Goal: Find specific page/section: Find specific page/section

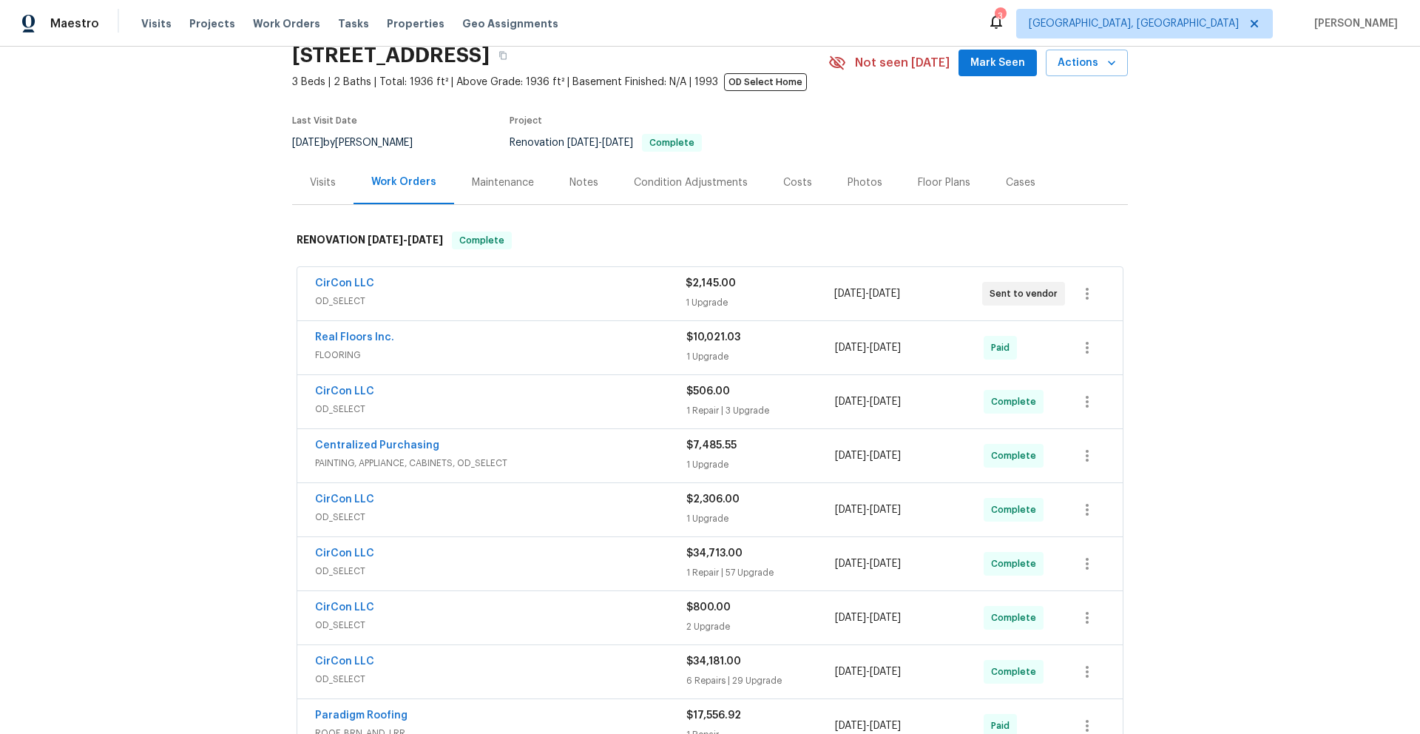
scroll to position [164, 0]
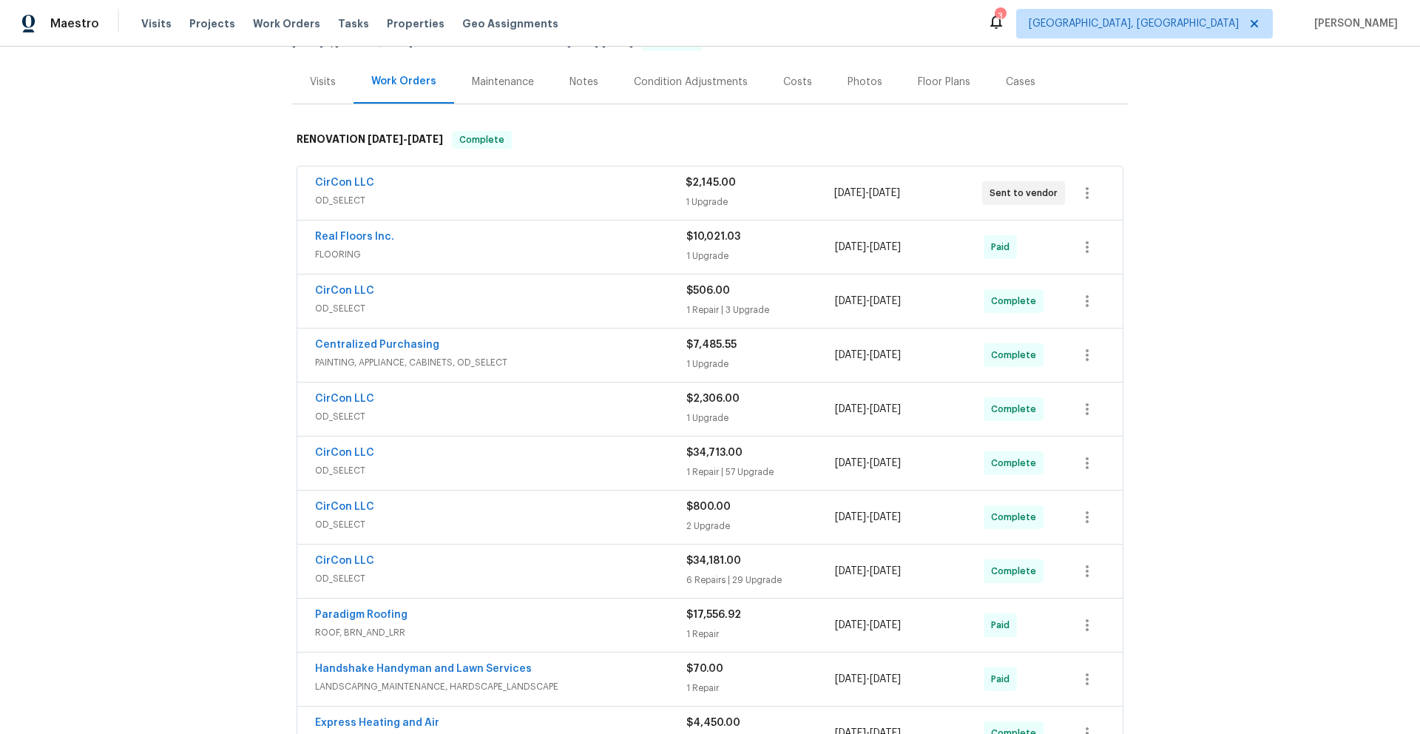
click at [560, 355] on span "PAINTING, APPLIANCE, CABINETS, OD_SELECT" at bounding box center [500, 362] width 371 height 15
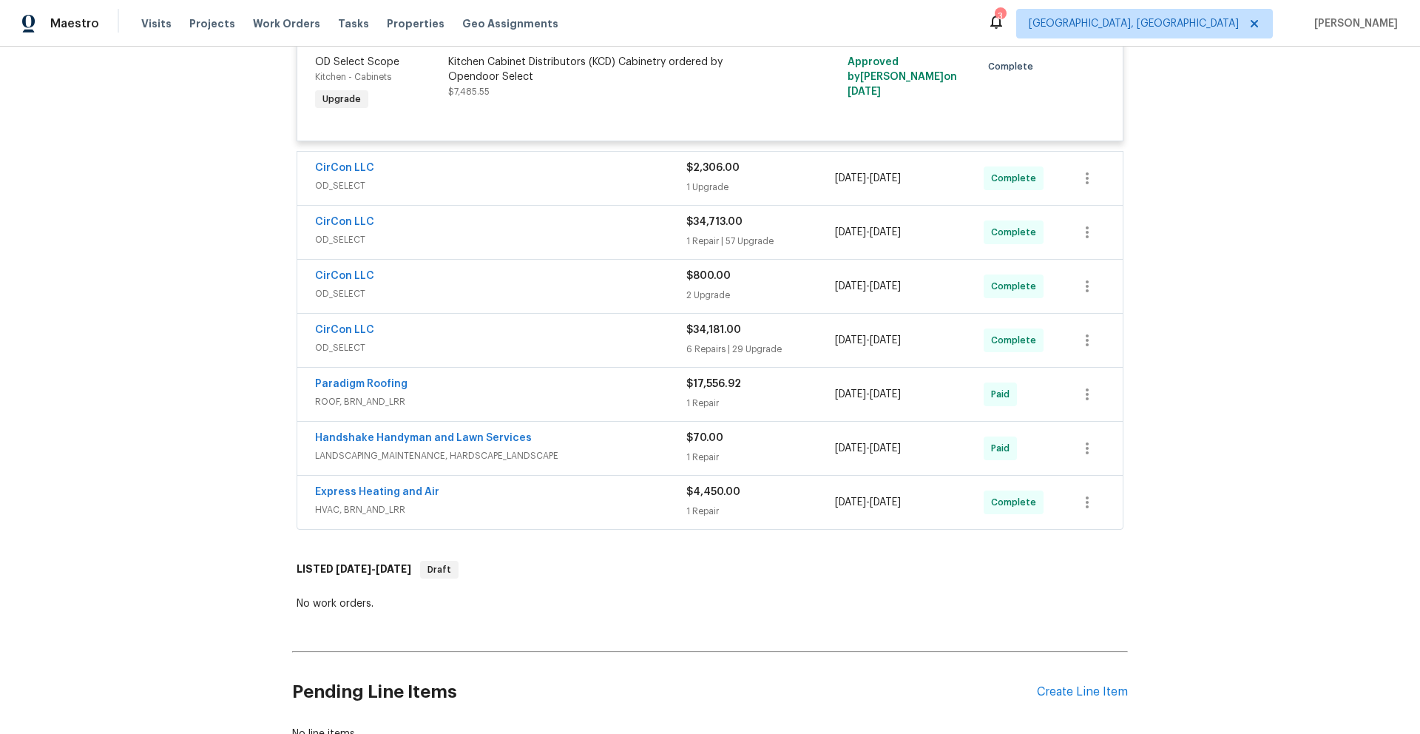
scroll to position [542, 0]
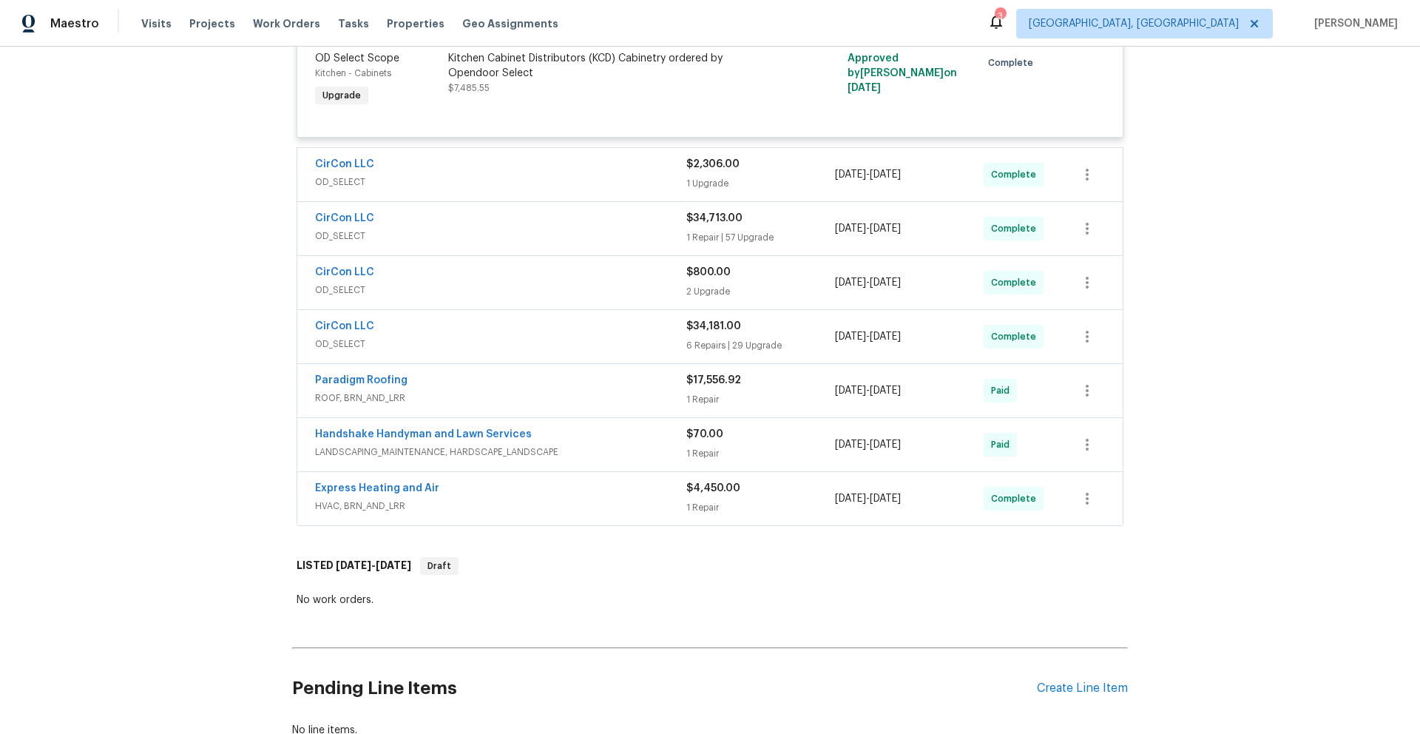
click at [552, 391] on span "ROOF, BRN_AND_LRR" at bounding box center [500, 397] width 371 height 15
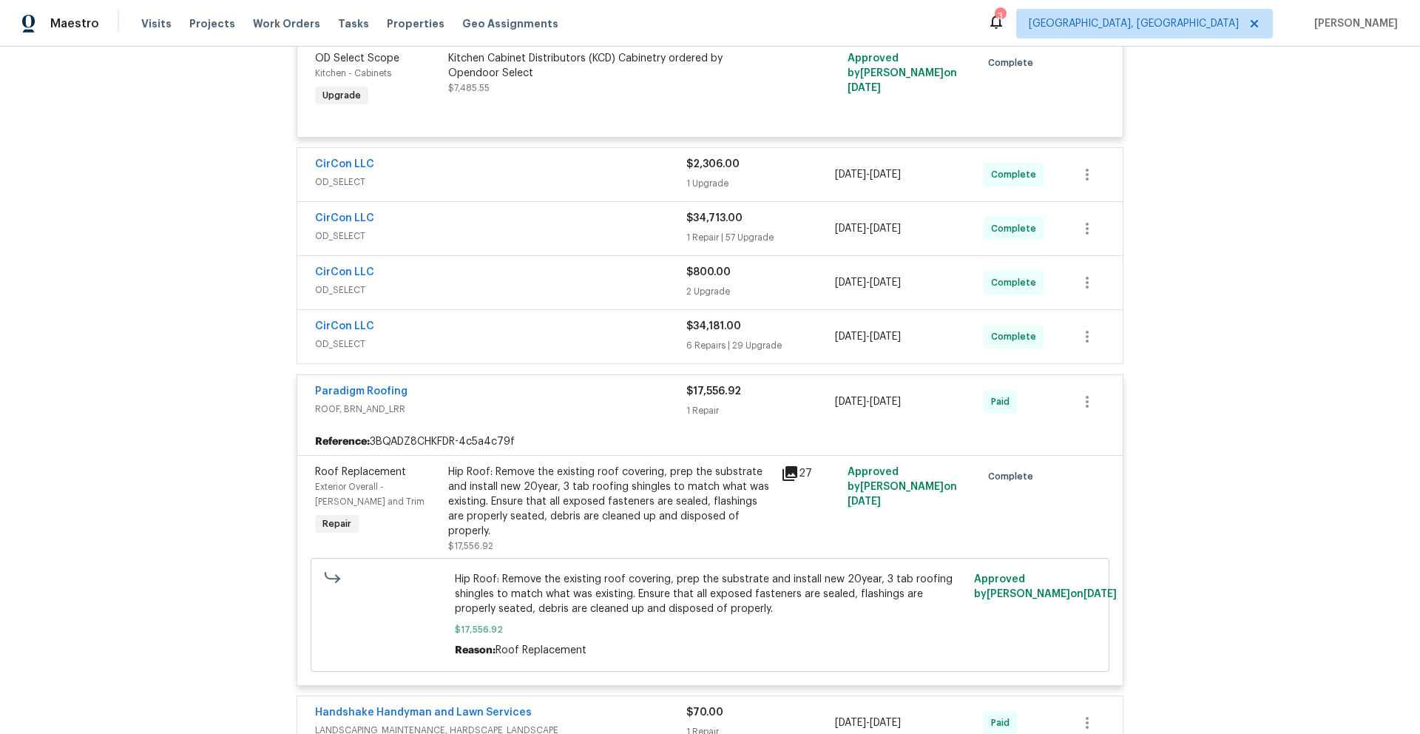
click at [793, 472] on div "27" at bounding box center [810, 473] width 58 height 18
click at [785, 474] on icon at bounding box center [789, 473] width 15 height 15
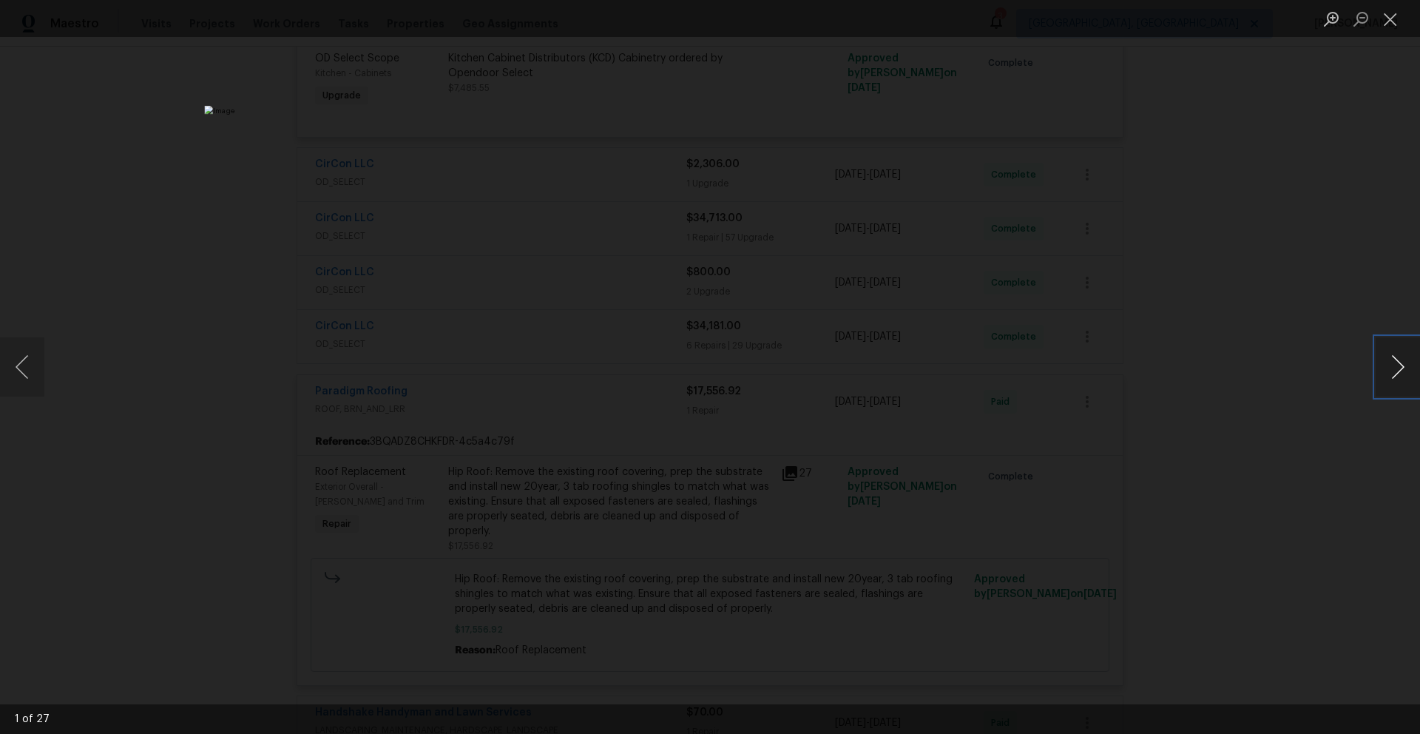
click at [1396, 370] on button "Next image" at bounding box center [1397, 366] width 44 height 59
click at [1388, 374] on button "Next image" at bounding box center [1397, 366] width 44 height 59
click at [1396, 373] on button "Next image" at bounding box center [1397, 366] width 44 height 59
click at [1395, 372] on button "Next image" at bounding box center [1397, 366] width 44 height 59
click at [1391, 377] on button "Next image" at bounding box center [1397, 366] width 44 height 59
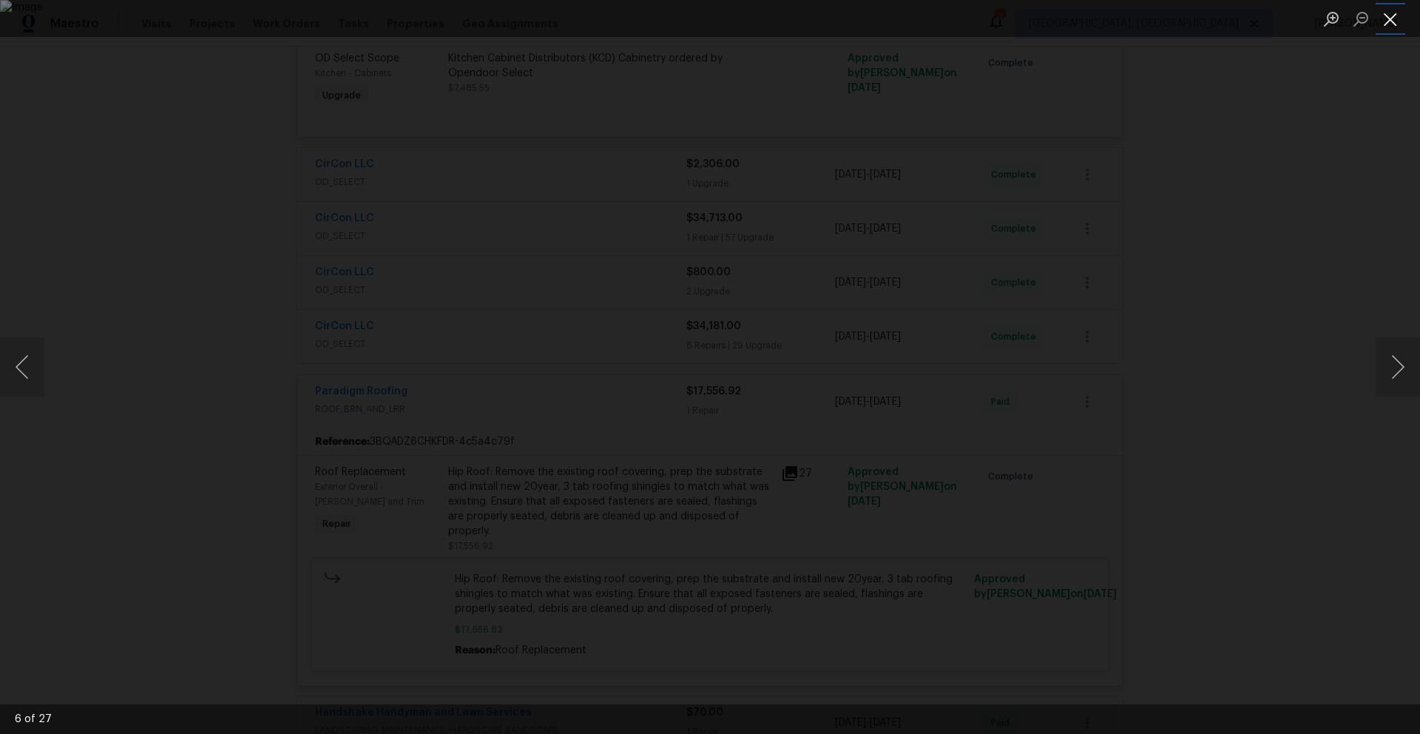
click at [1394, 21] on button "Close lightbox" at bounding box center [1390, 19] width 30 height 26
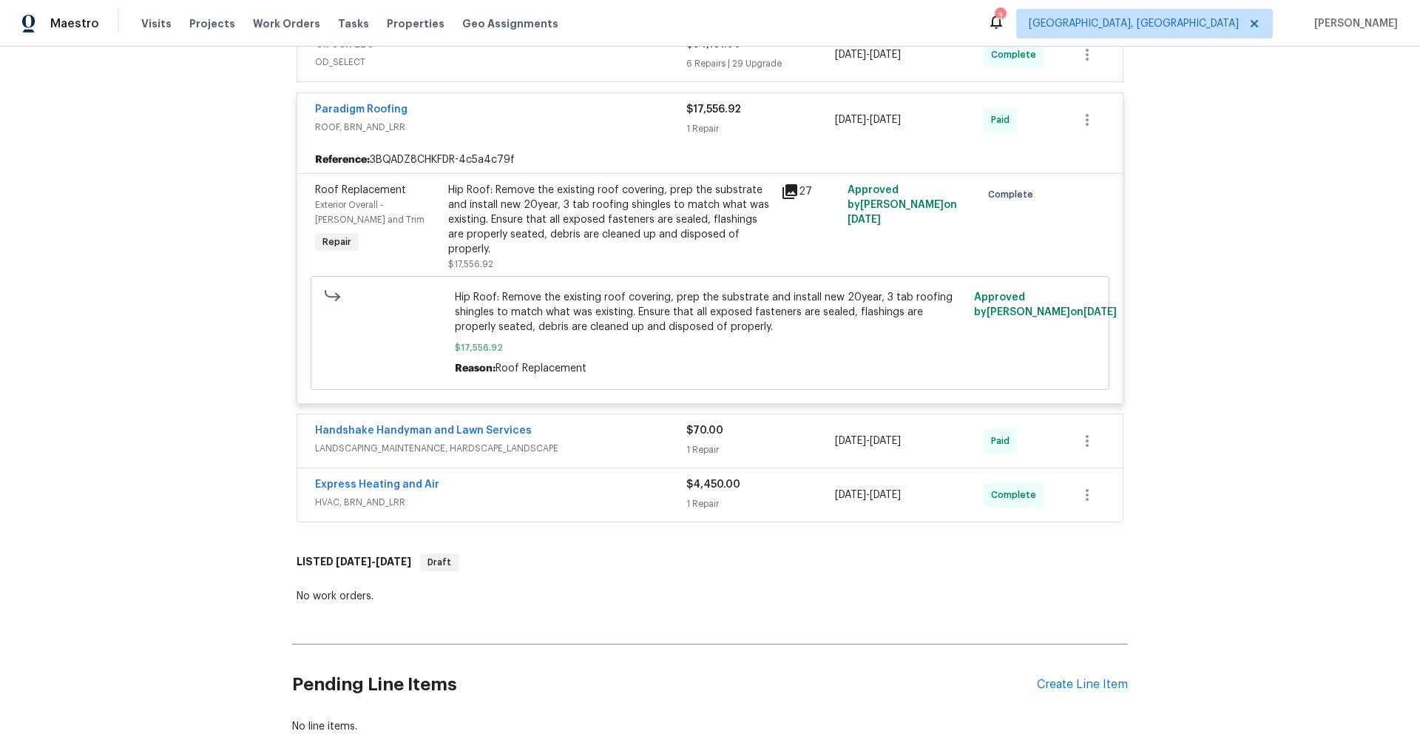
scroll to position [827, 0]
click at [600, 474] on div "Express Heating and Air" at bounding box center [500, 483] width 371 height 18
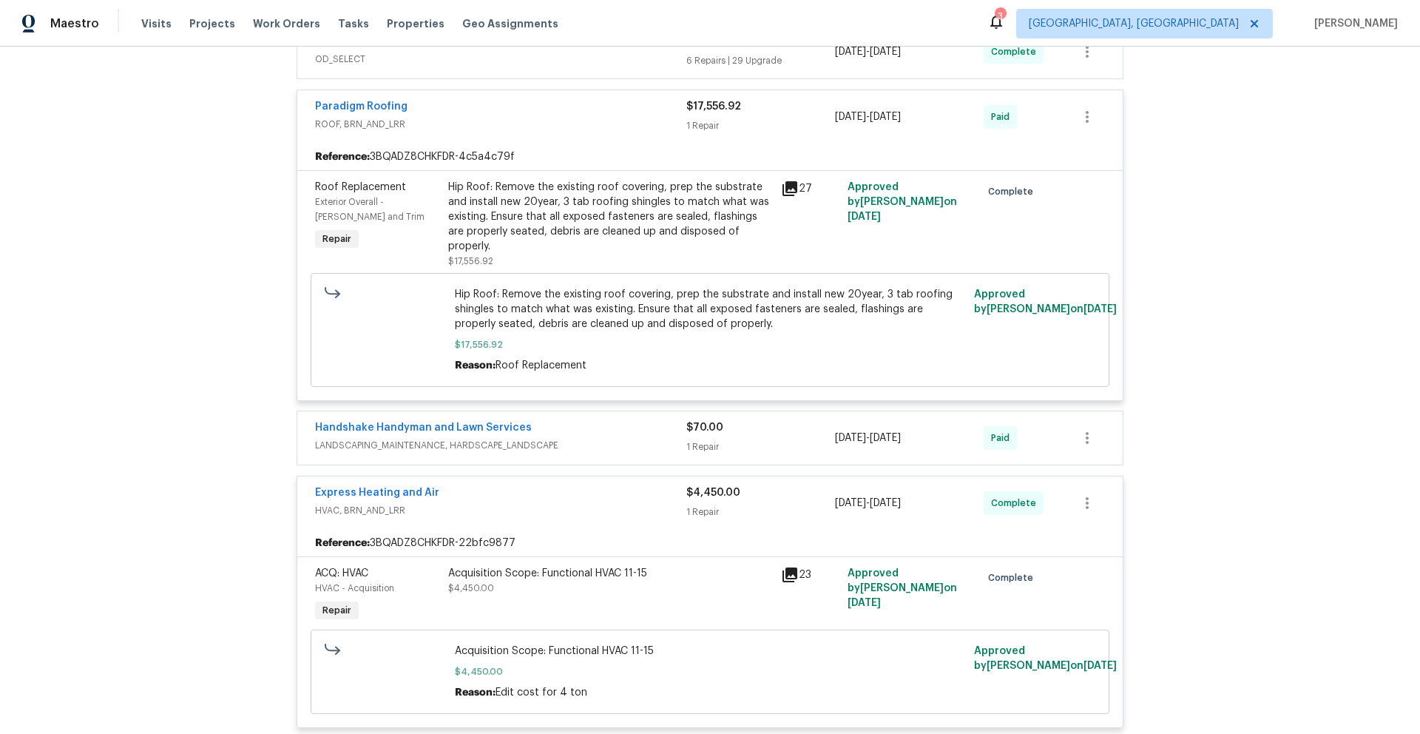
click at [782, 567] on icon at bounding box center [789, 574] width 15 height 15
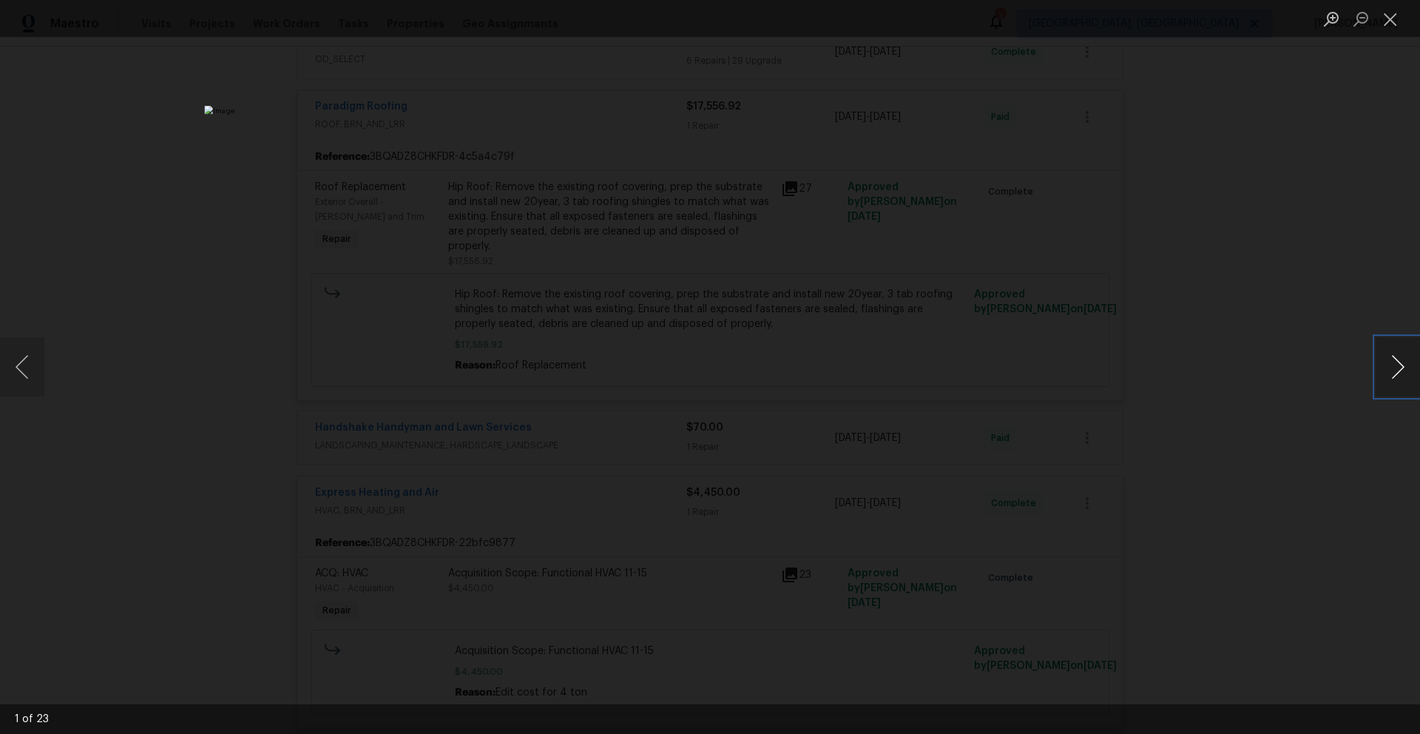
click at [1396, 369] on button "Next image" at bounding box center [1397, 366] width 44 height 59
click at [1398, 380] on button "Next image" at bounding box center [1397, 366] width 44 height 59
click at [1396, 379] on button "Next image" at bounding box center [1397, 366] width 44 height 59
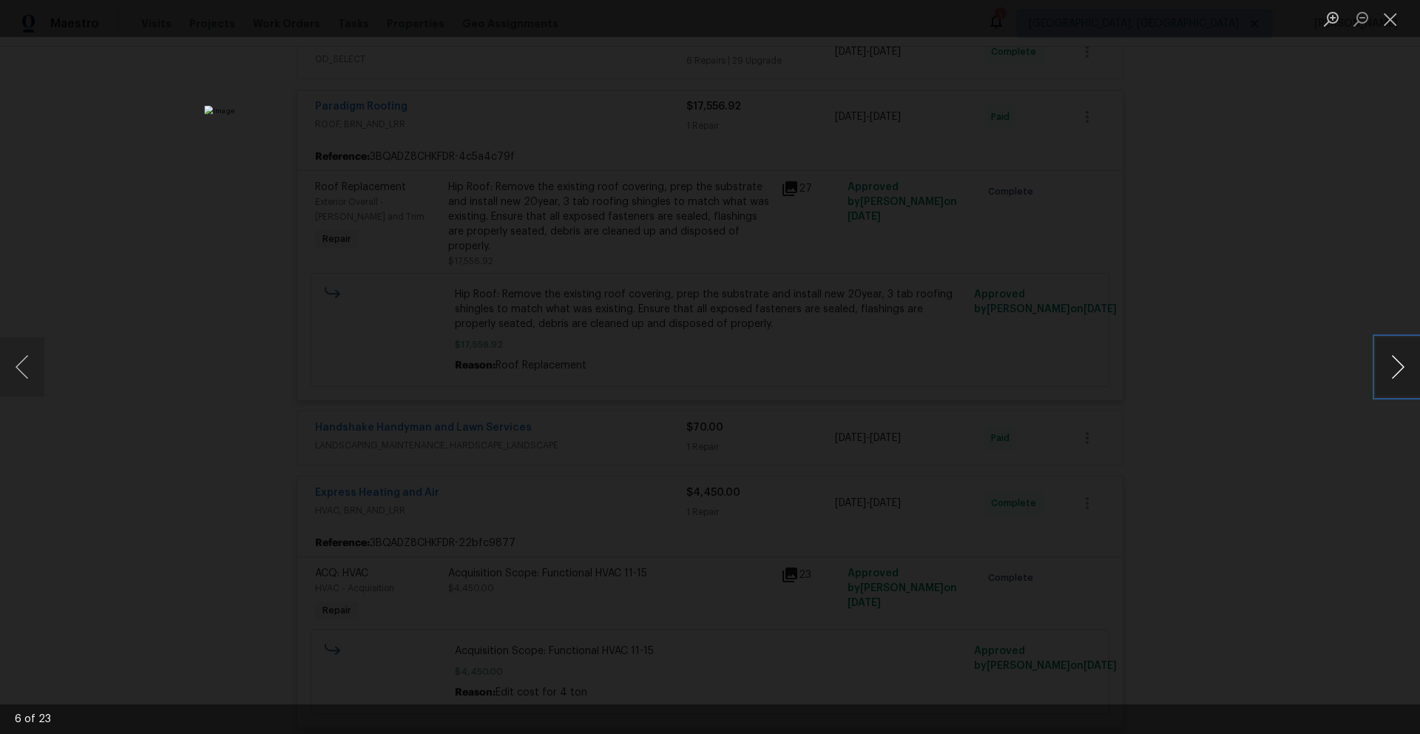
click at [1396, 379] on button "Next image" at bounding box center [1397, 366] width 44 height 59
click at [1394, 18] on button "Close lightbox" at bounding box center [1390, 19] width 30 height 26
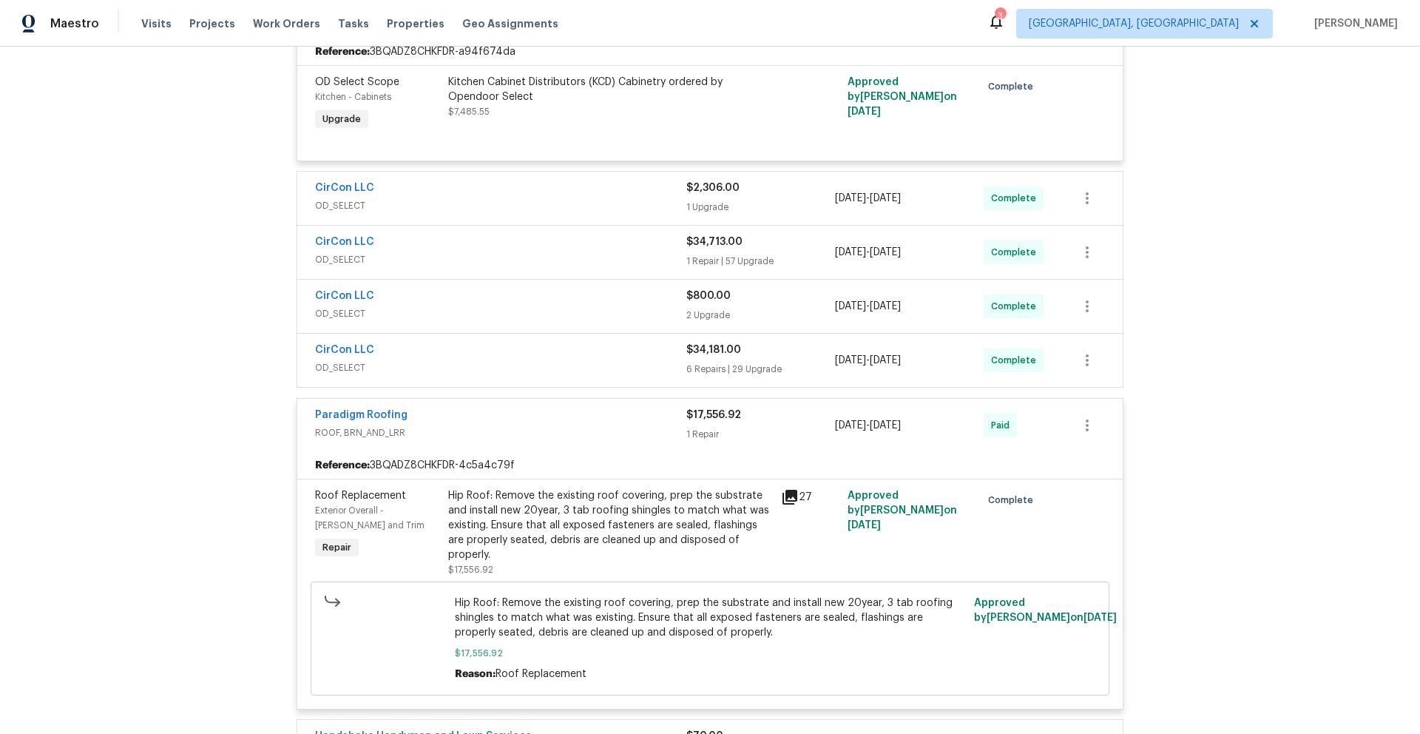
scroll to position [421, 0]
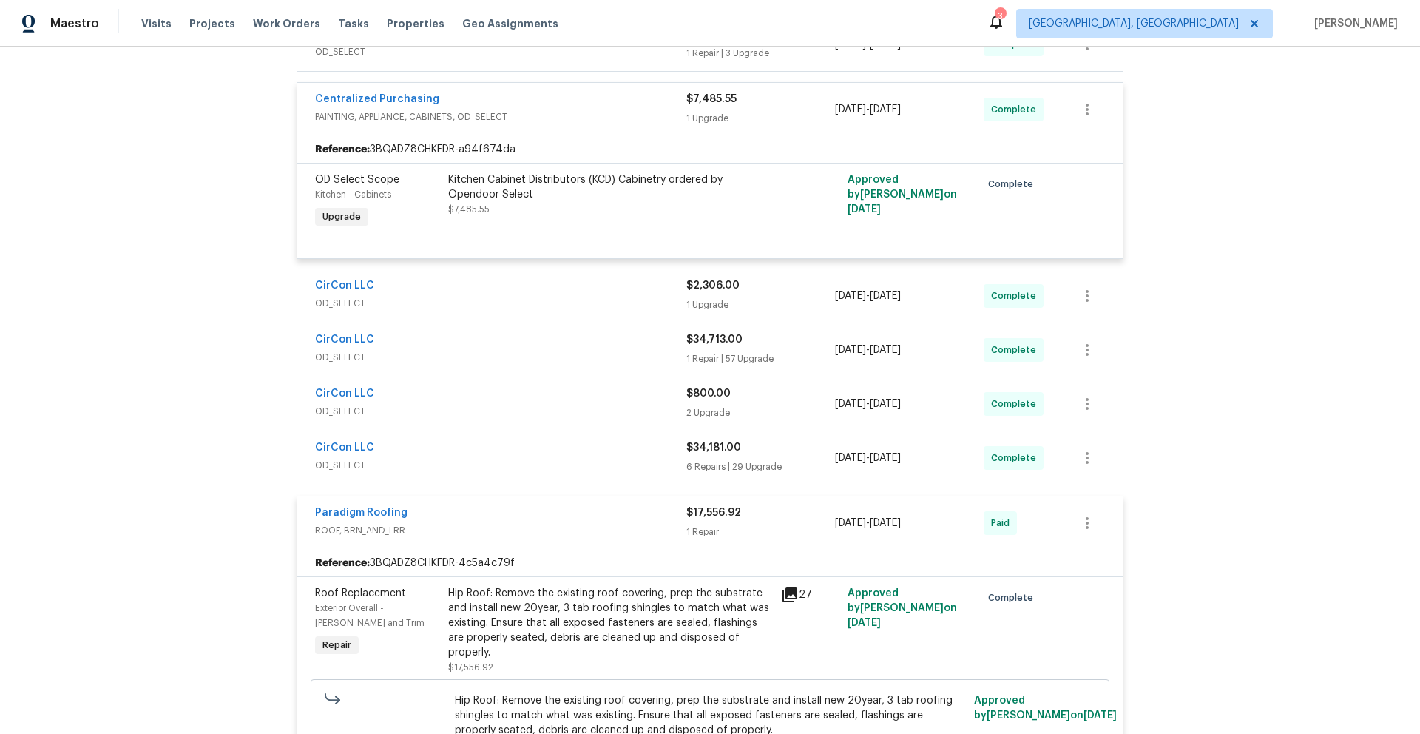
click at [573, 453] on div "CirCon LLC" at bounding box center [500, 449] width 371 height 18
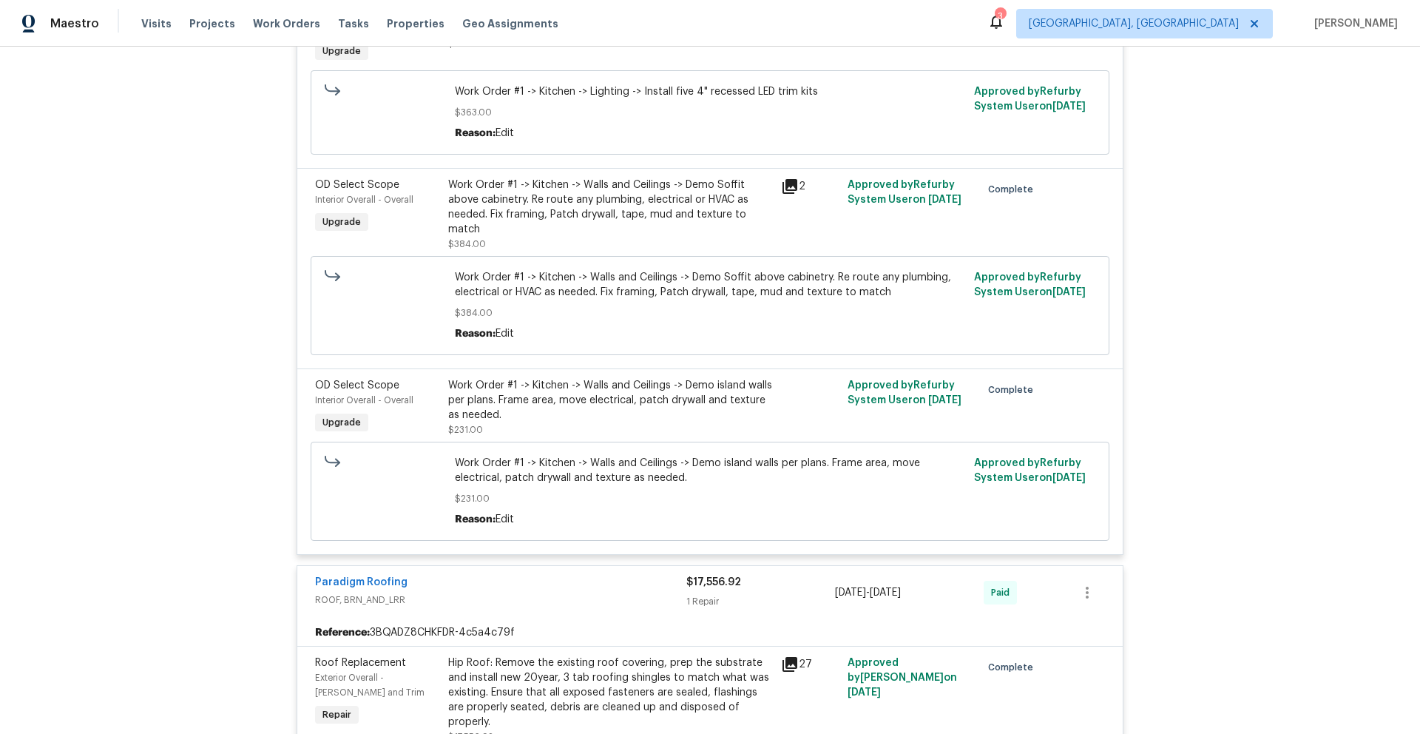
scroll to position [6218, 0]
